Goal: Transaction & Acquisition: Purchase product/service

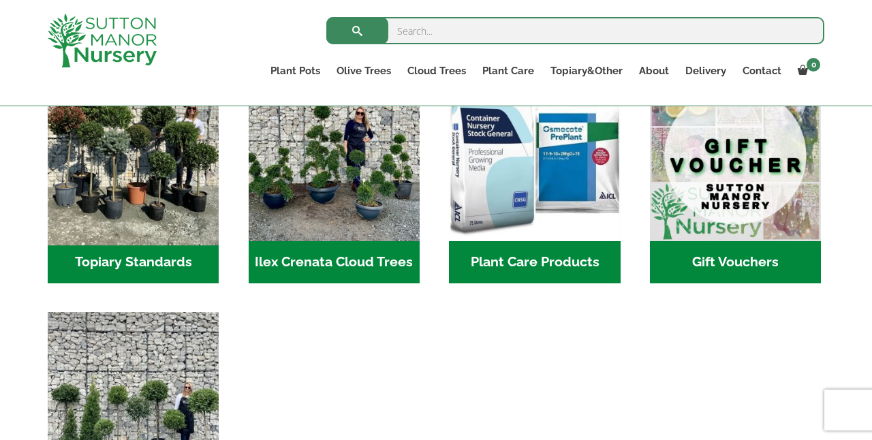
scroll to position [1247, 0]
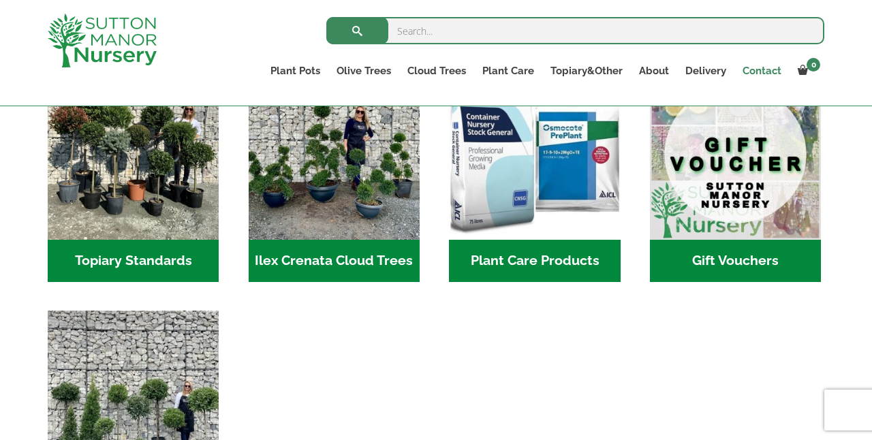
click at [757, 71] on link "Contact" at bounding box center [761, 70] width 55 height 19
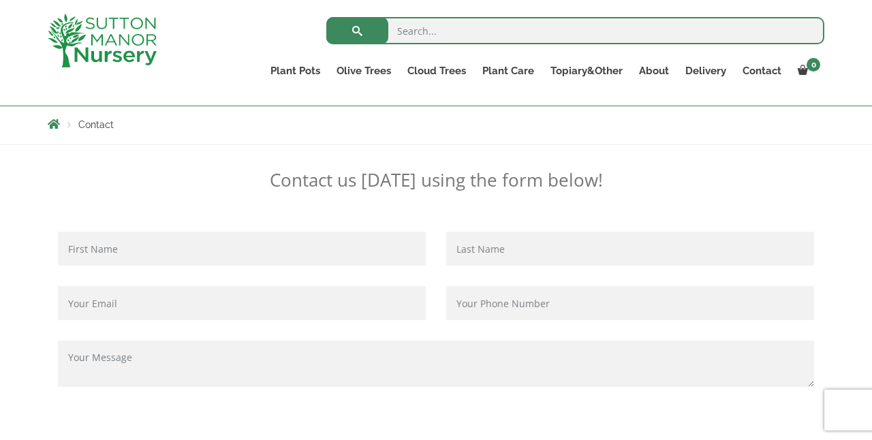
scroll to position [227, 0]
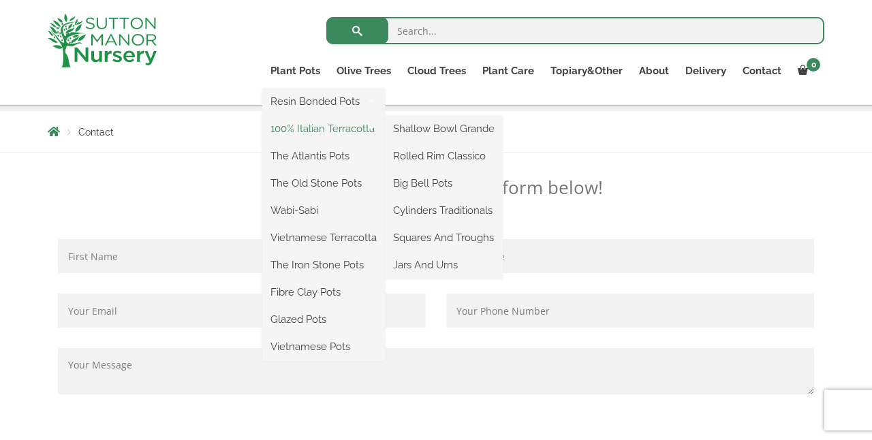
click at [310, 128] on link "100% Italian Terracotta" at bounding box center [323, 128] width 123 height 20
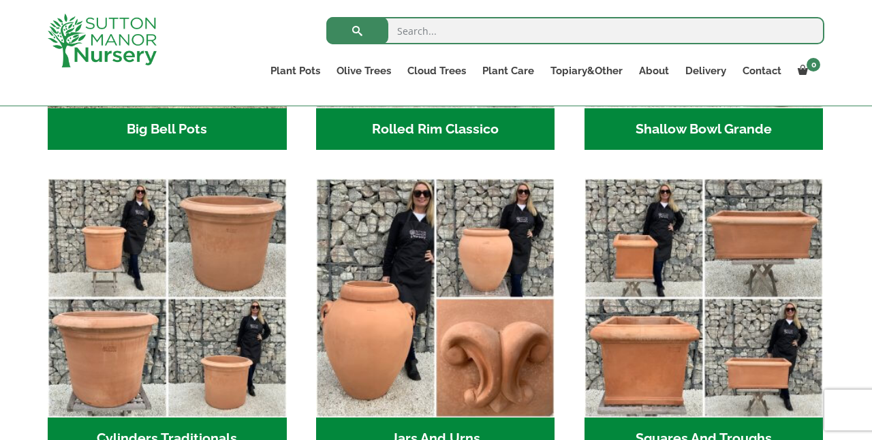
scroll to position [678, 0]
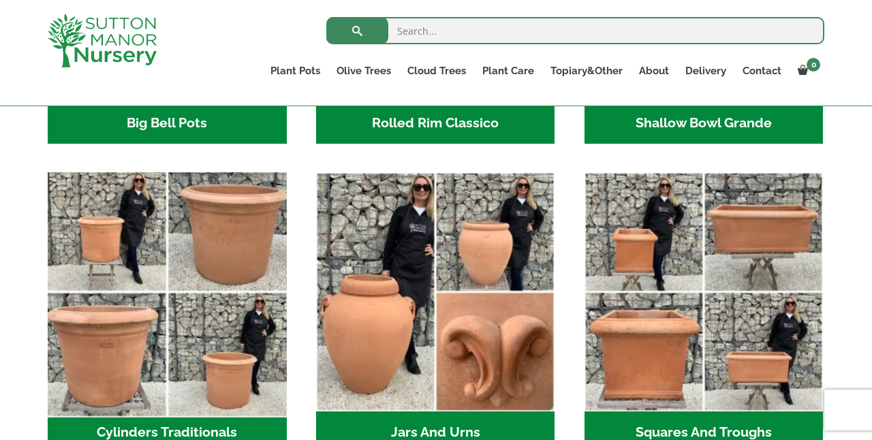
click at [142, 241] on img "Visit product category Cylinders Traditionals" at bounding box center [167, 292] width 251 height 251
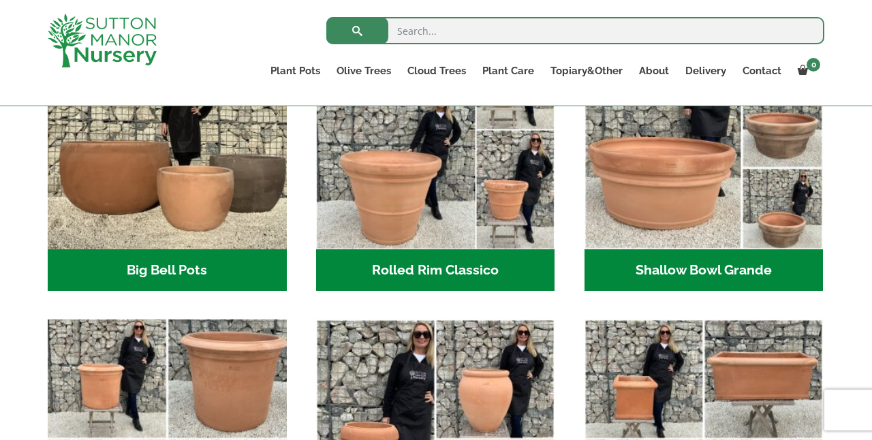
scroll to position [523, 0]
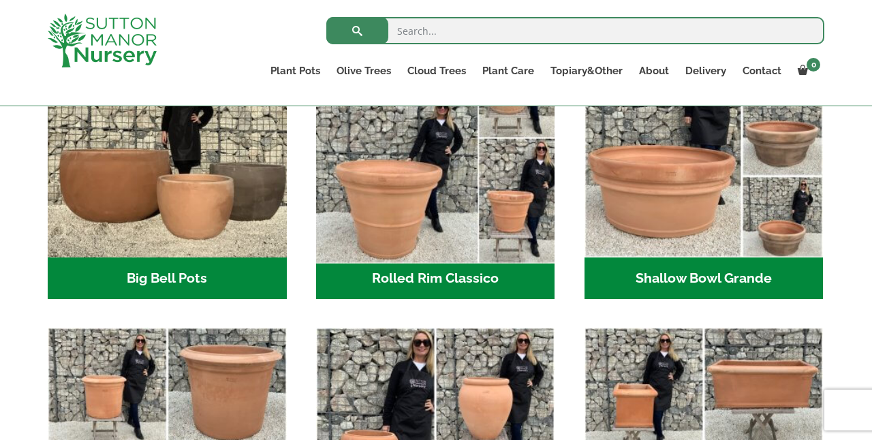
click at [383, 176] on img "Visit product category Rolled Rim Classico" at bounding box center [435, 137] width 251 height 251
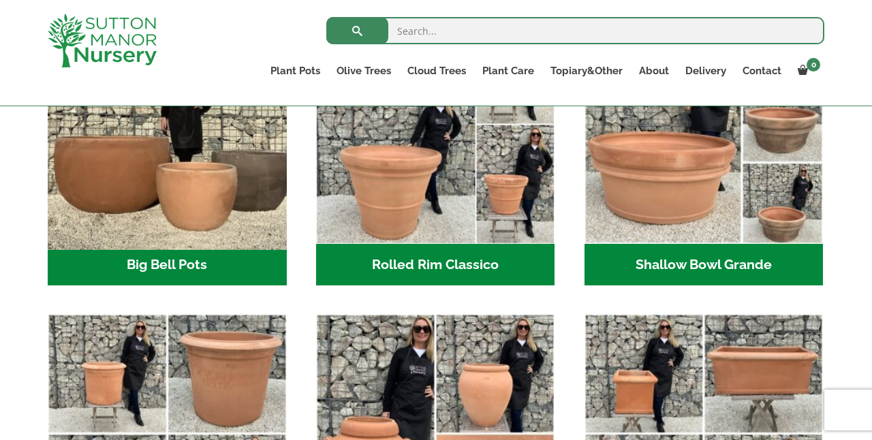
scroll to position [479, 0]
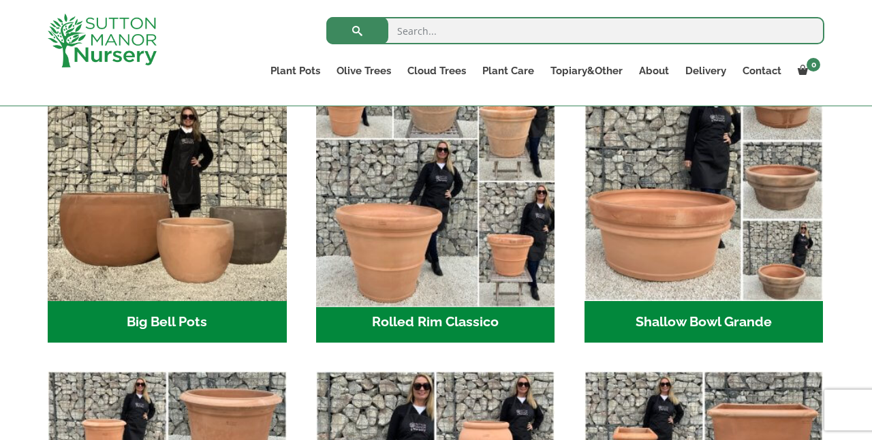
click at [438, 218] on img "Visit product category Rolled Rim Classico" at bounding box center [435, 181] width 251 height 251
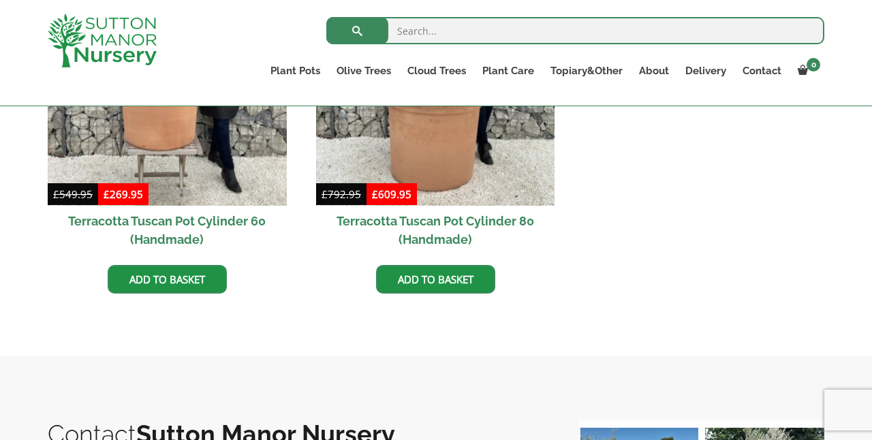
scroll to position [757, 0]
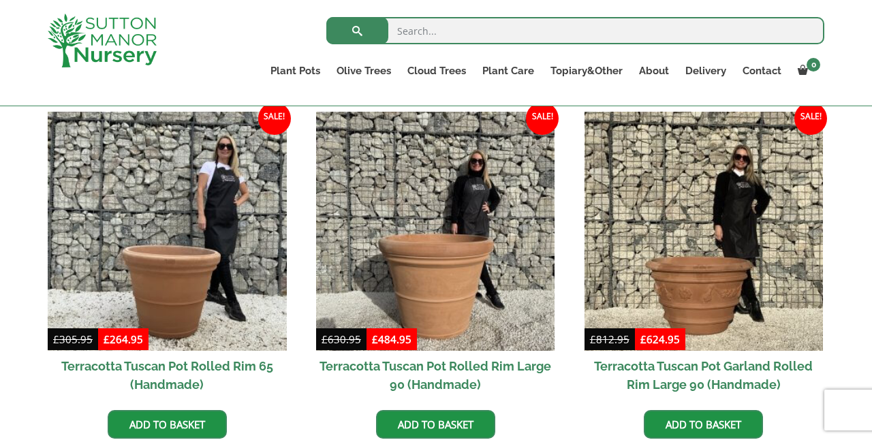
scroll to position [626, 0]
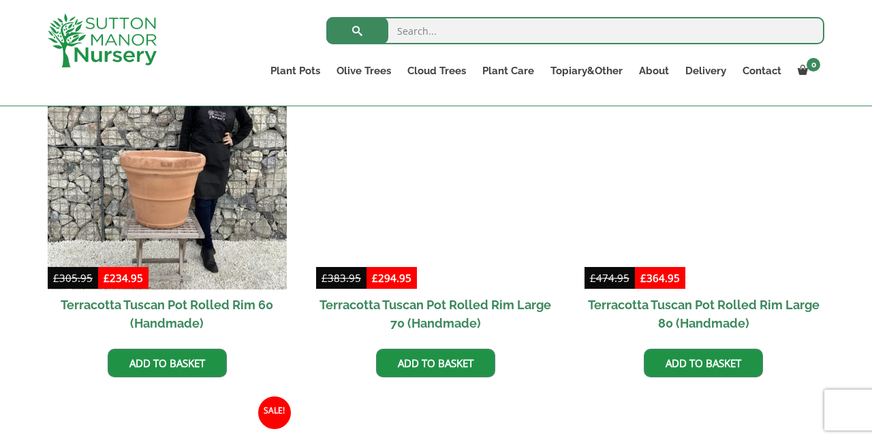
scroll to position [1031, 0]
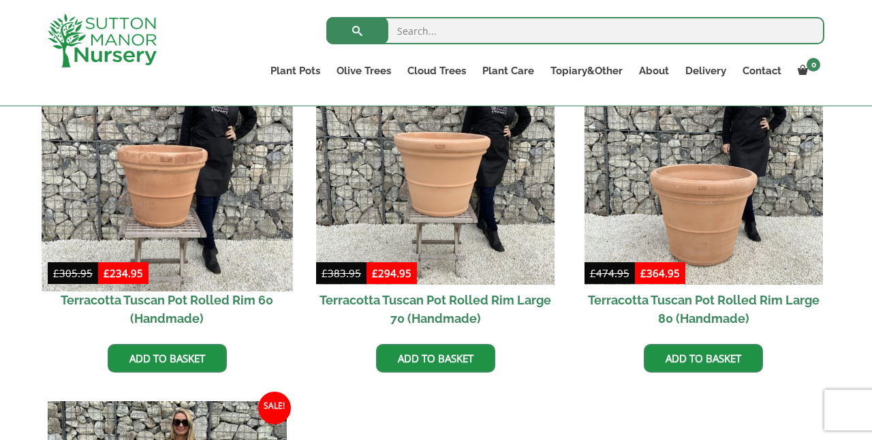
click at [196, 232] on img at bounding box center [167, 165] width 251 height 251
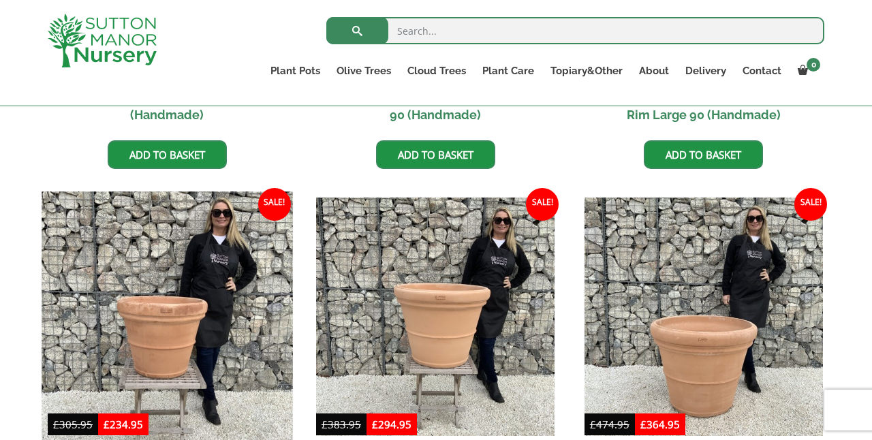
scroll to position [835, 0]
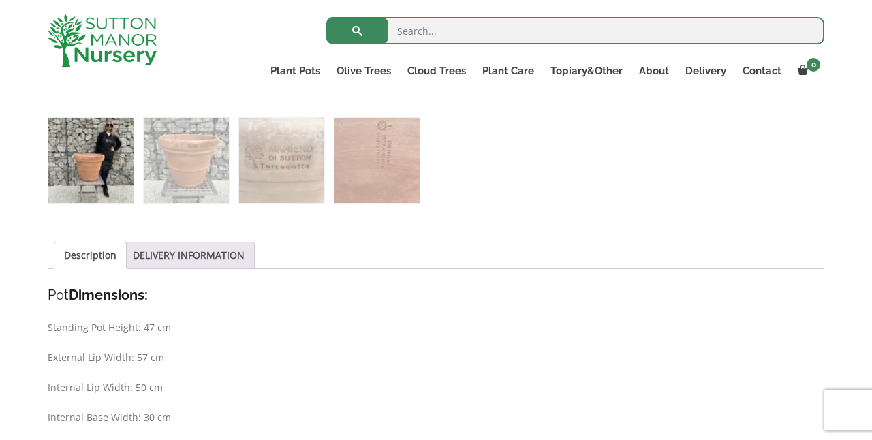
scroll to position [590, 0]
